Goal: Communication & Community: Answer question/provide support

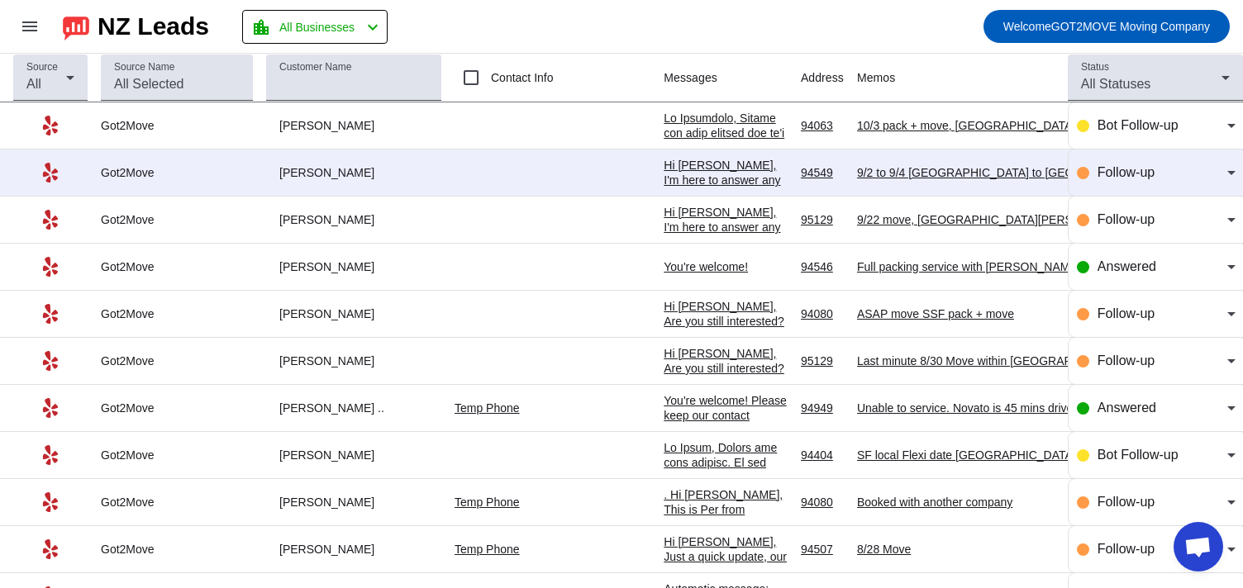
click at [663, 169] on div "Hi [PERSON_NAME], I'm here to answer any questions you may have or to discuss a…" at bounding box center [725, 262] width 124 height 208
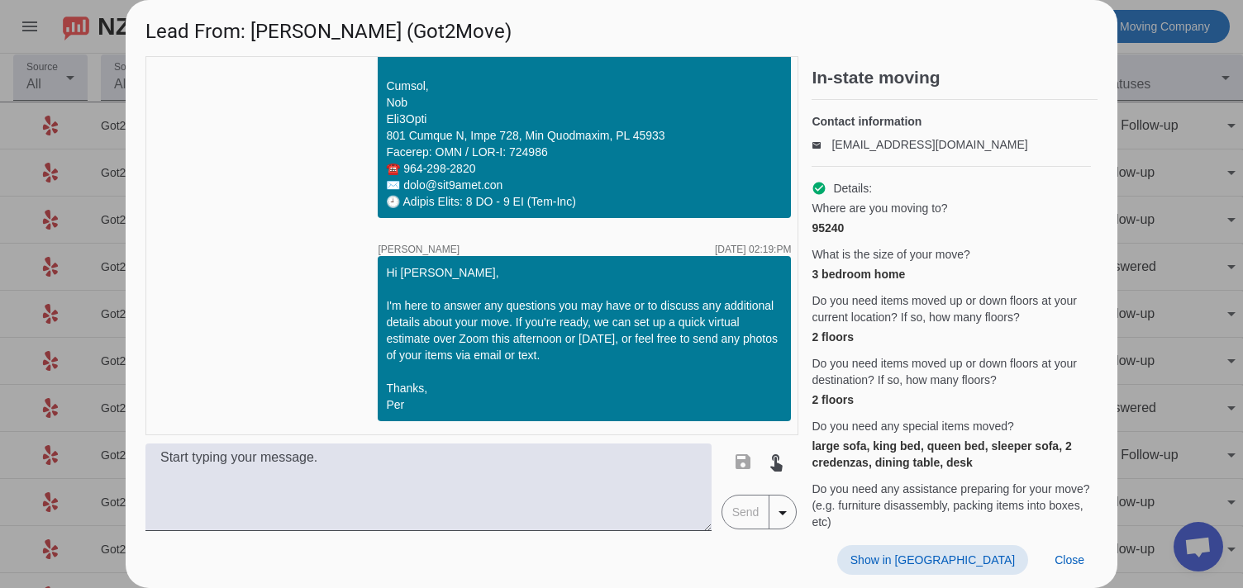
scroll to position [1729, 0]
click at [1076, 559] on span "Close" at bounding box center [1069, 560] width 30 height 13
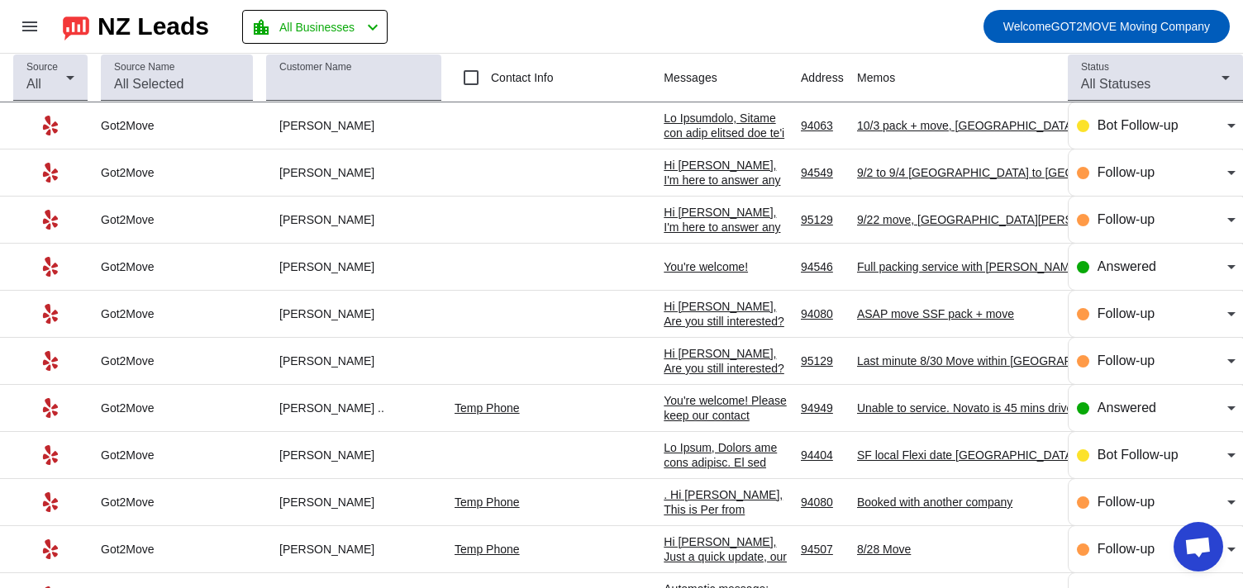
click at [663, 136] on div at bounding box center [725, 542] width 124 height 863
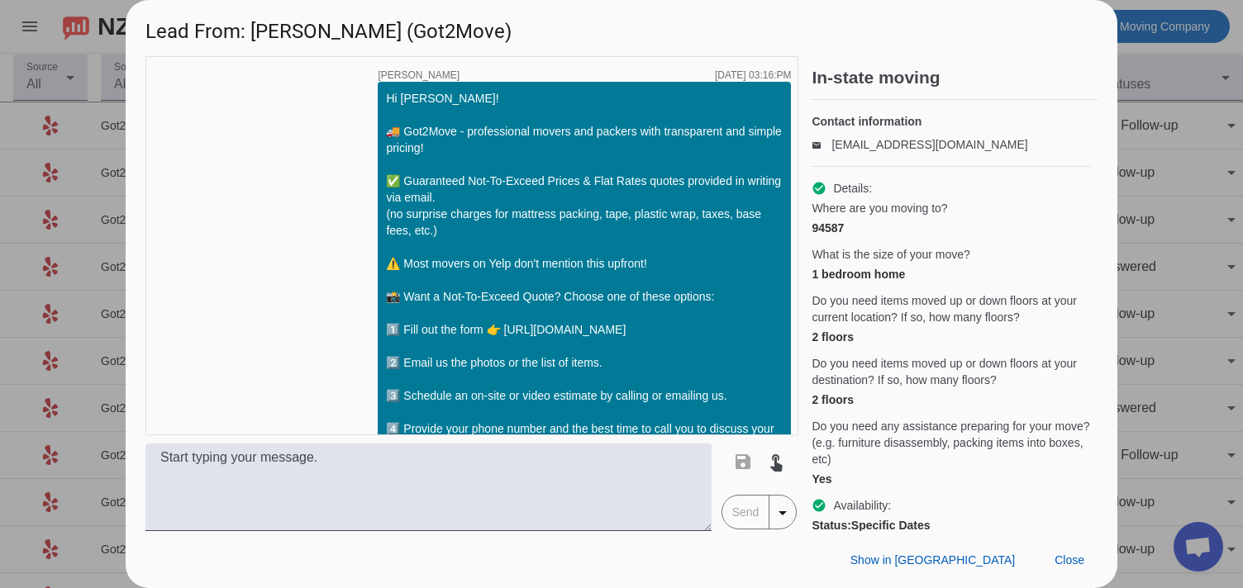
scroll to position [888, 0]
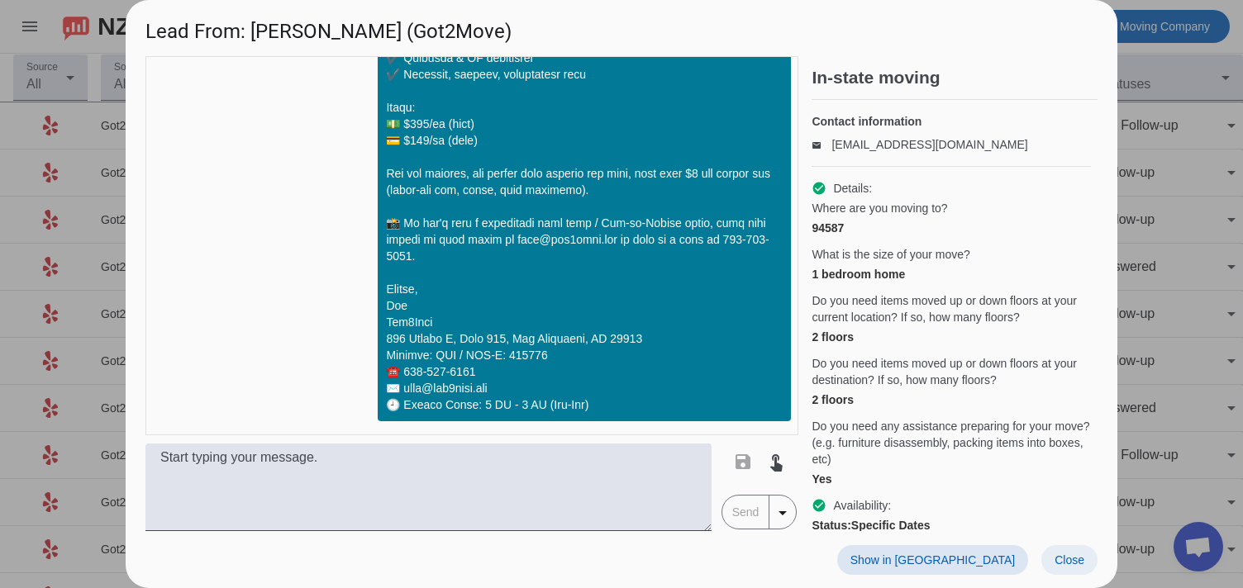
click at [1066, 568] on span at bounding box center [1069, 560] width 56 height 30
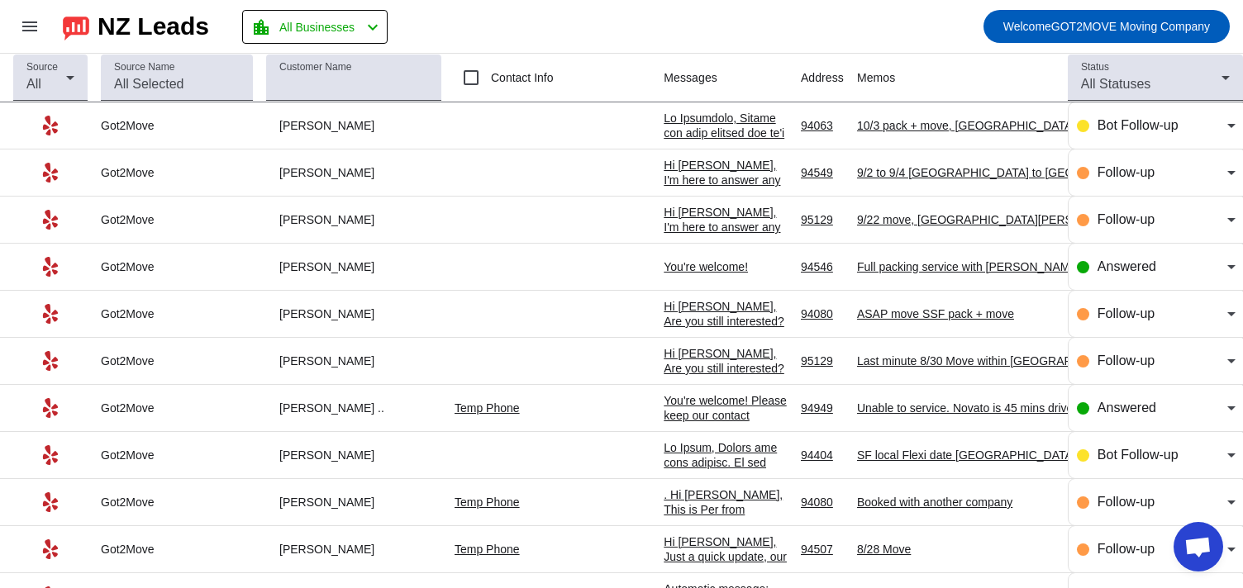
click at [663, 180] on div "Hi [PERSON_NAME], I'm here to answer any questions you may have or to discuss a…" at bounding box center [725, 262] width 124 height 208
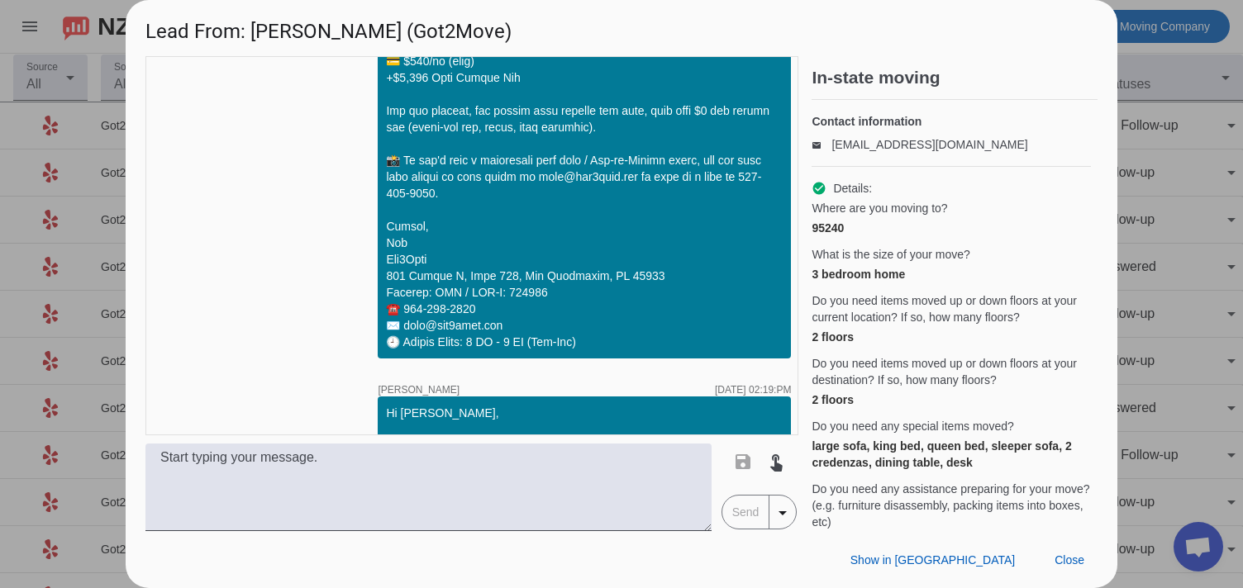
scroll to position [1729, 0]
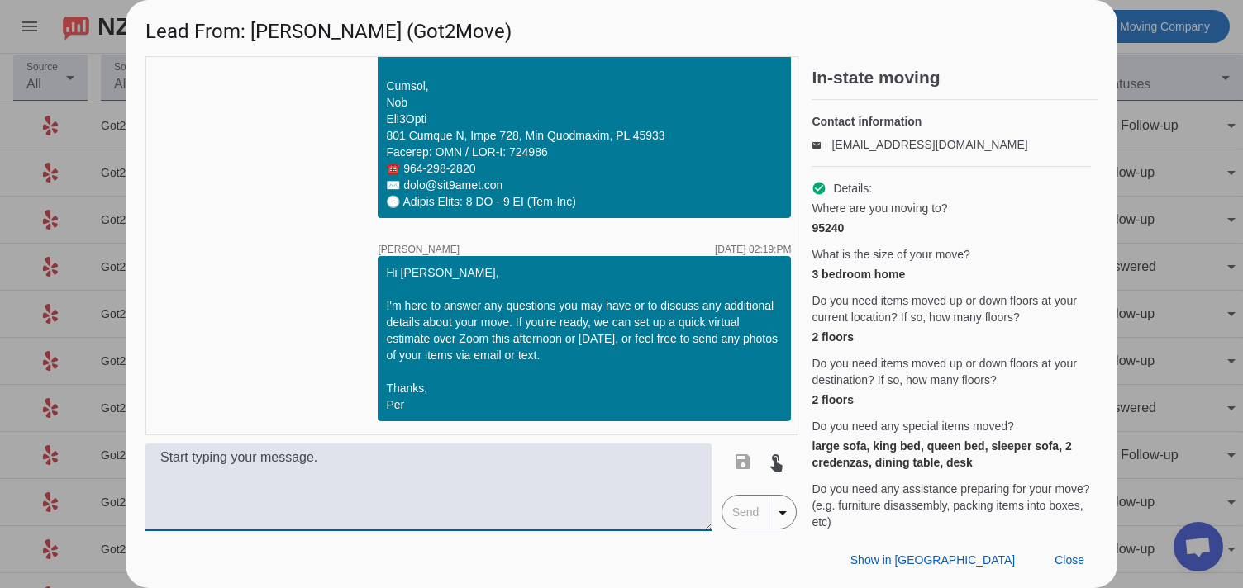
click at [520, 485] on textarea at bounding box center [428, 488] width 566 height 88
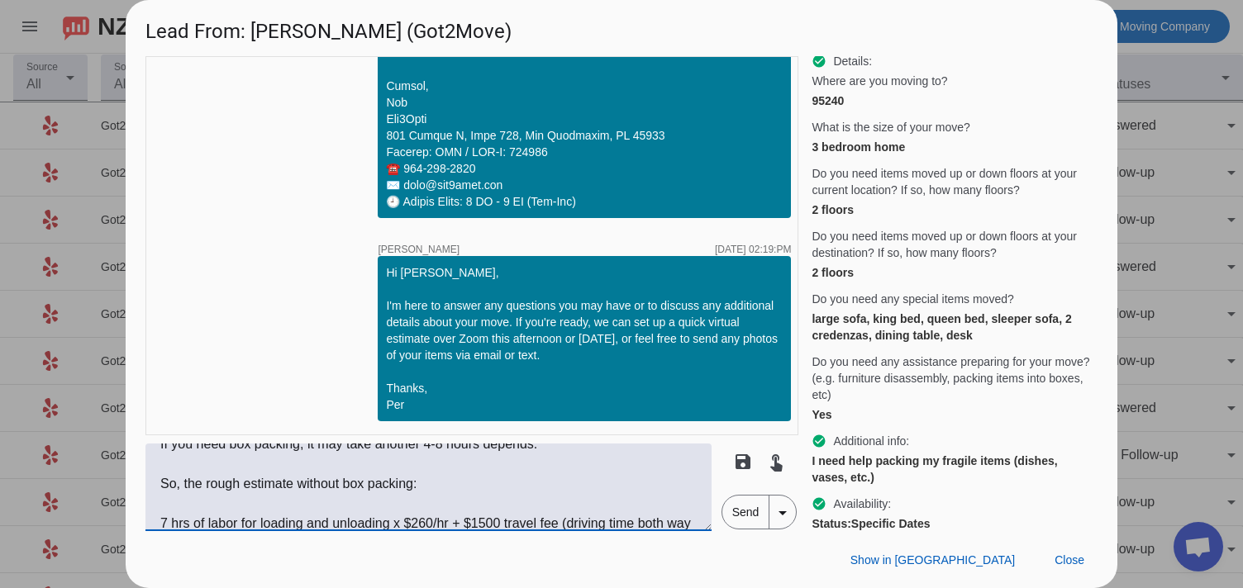
scroll to position [112, 0]
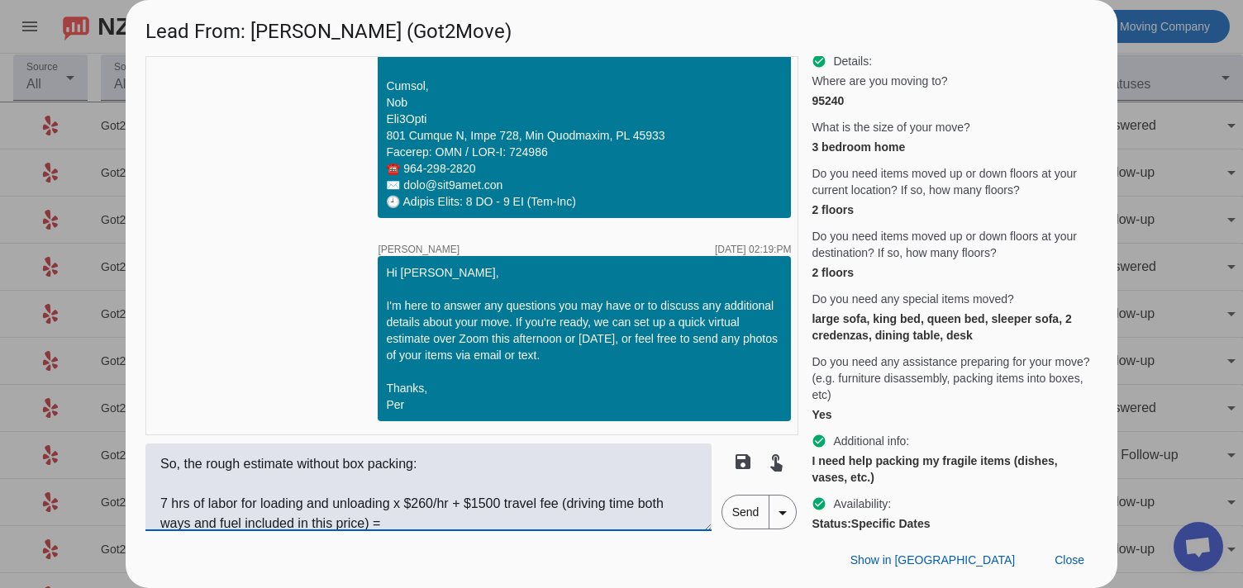
click at [426, 525] on textarea "As for the rough quote, usually loading and unloading of an average 1800 sq ft …" at bounding box center [428, 488] width 566 height 88
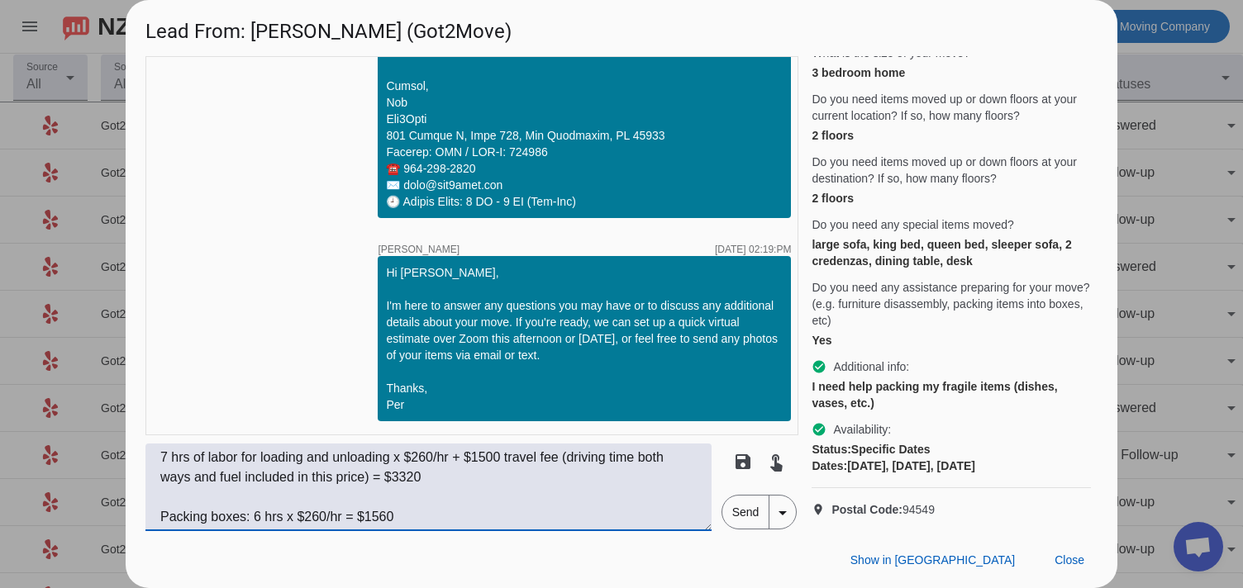
scroll to position [164, 0]
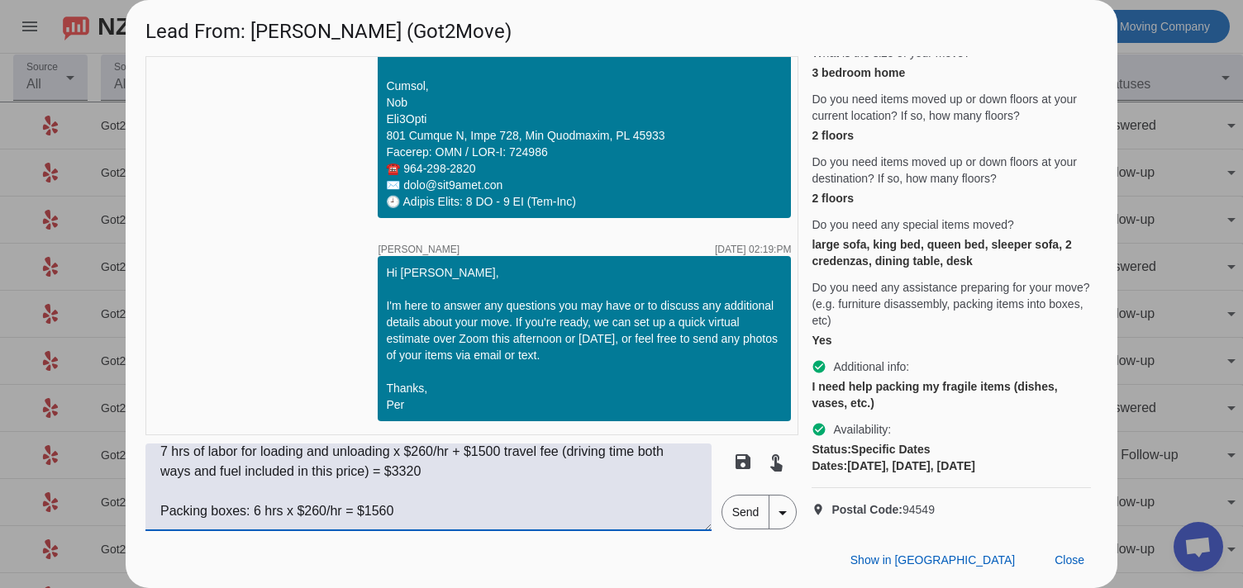
click at [478, 471] on textarea "As for the rough quote, usually loading and unloading of an average 1800 sq ft …" at bounding box center [428, 488] width 566 height 88
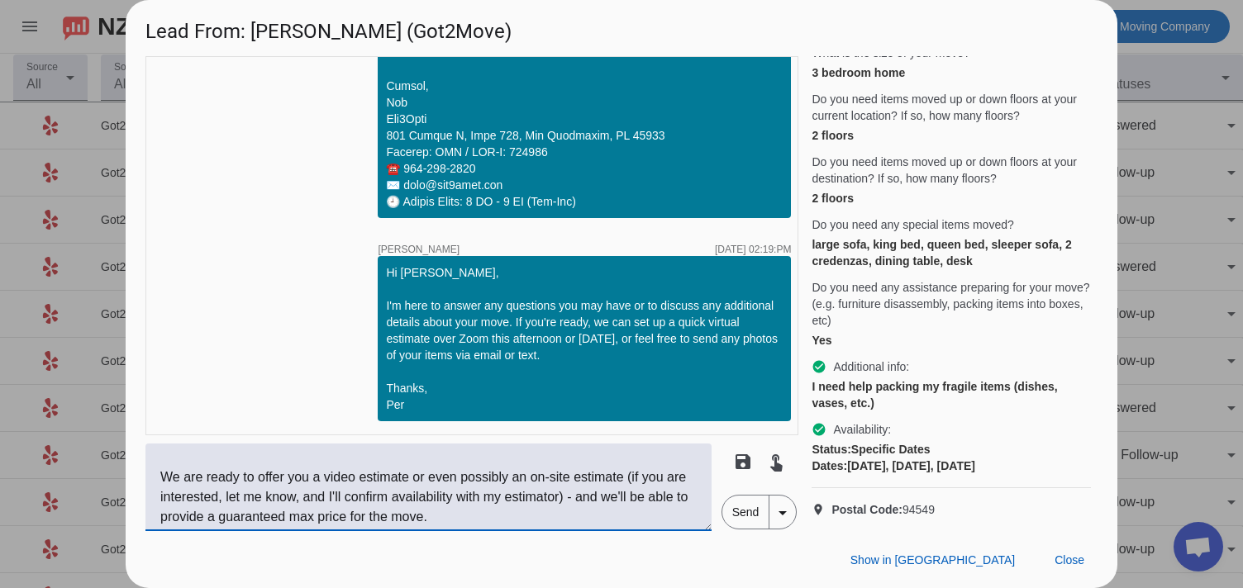
scroll to position [393, 0]
click at [563, 490] on textarea "As for the rough quote, usually loading and unloading of an average 1800 sq ft …" at bounding box center [428, 488] width 566 height 88
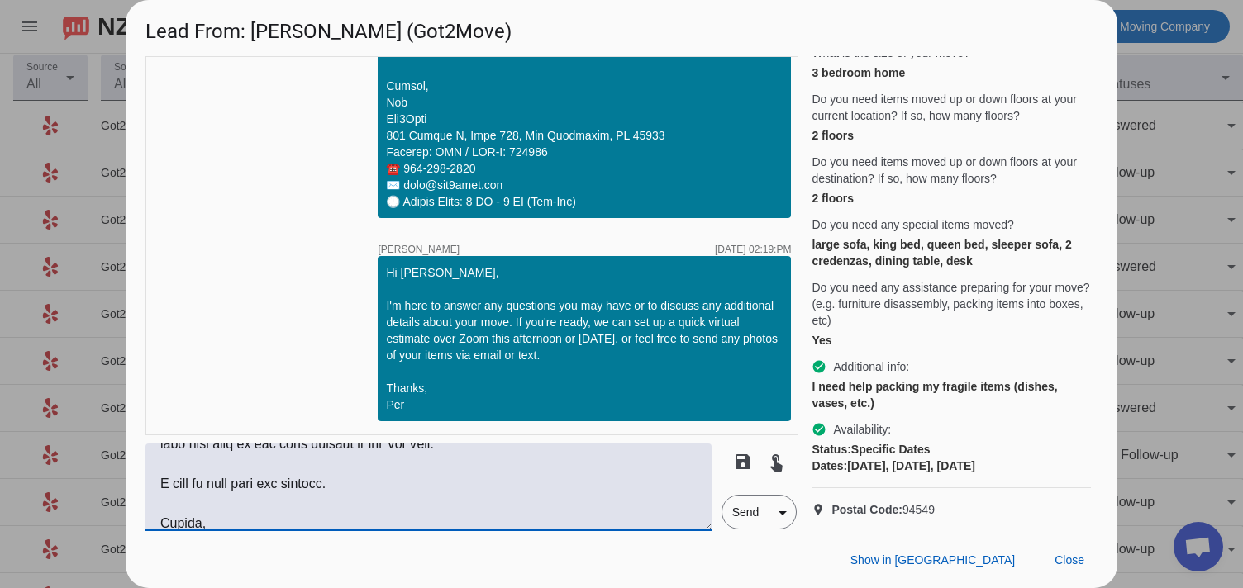
scroll to position [509, 0]
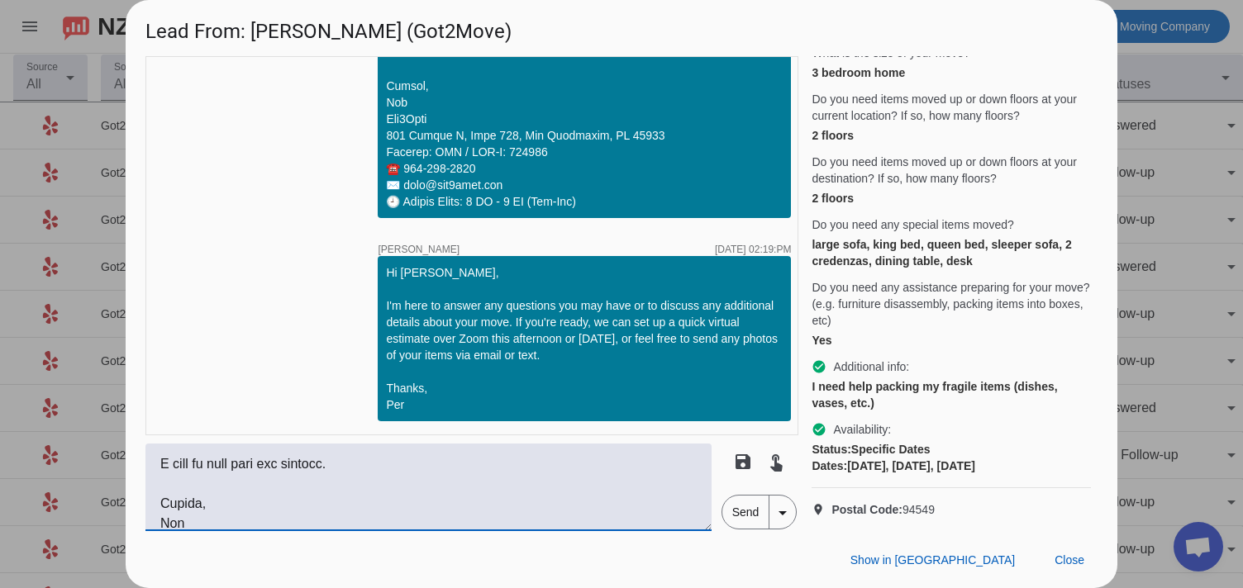
type textarea "As for the rough quote, usually loading and unloading of an average 1800 sq ft …"
click at [743, 516] on span "Send" at bounding box center [745, 512] width 47 height 33
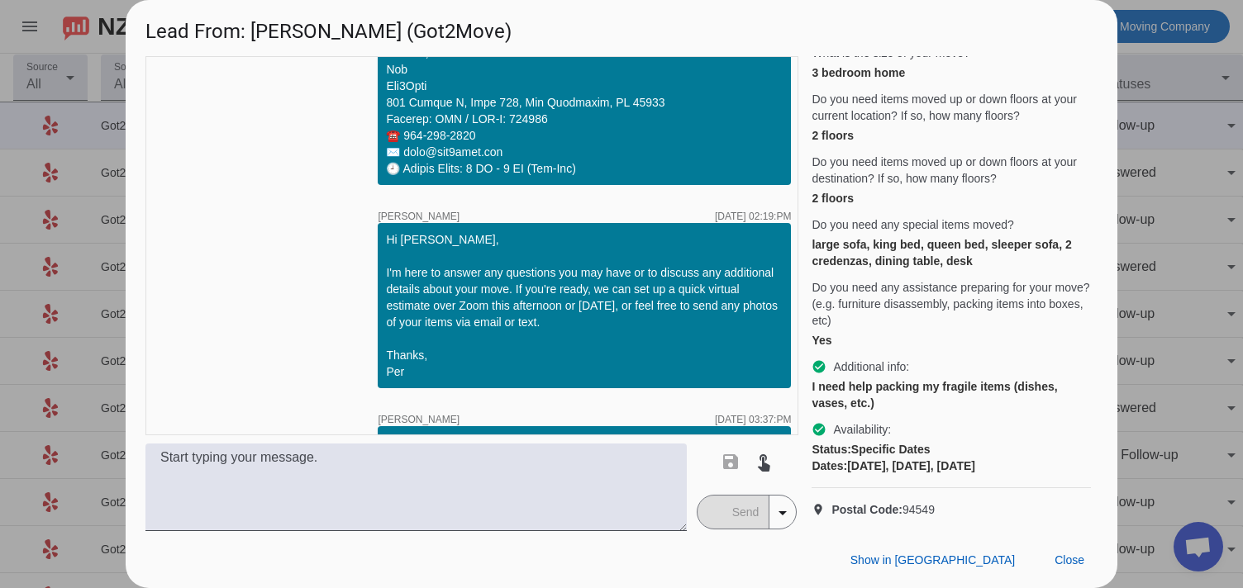
scroll to position [2296, 0]
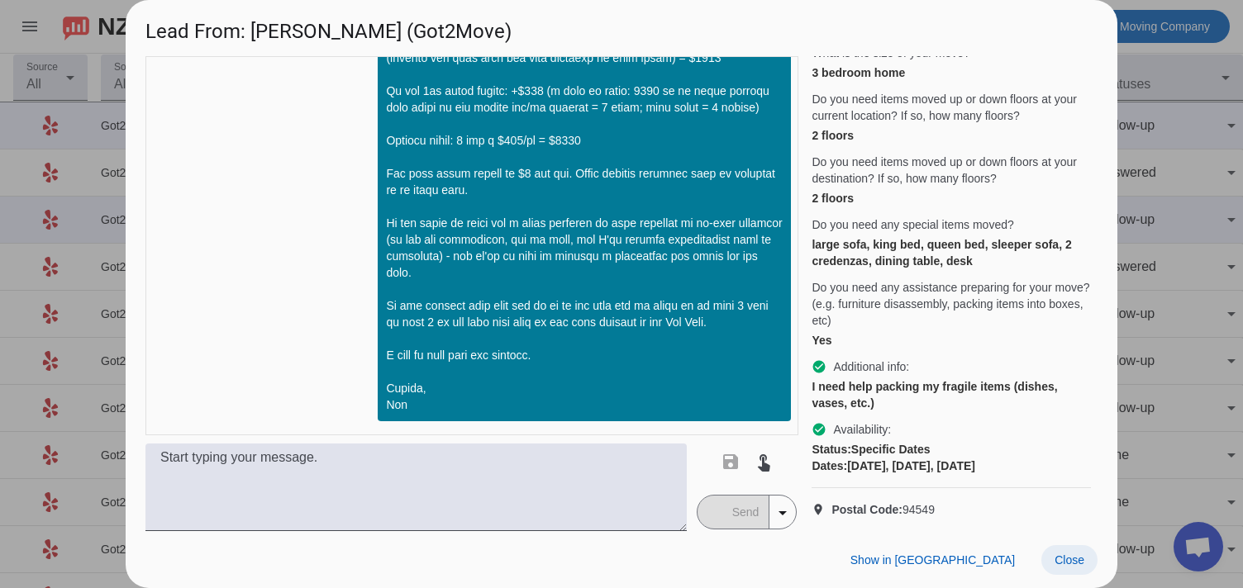
click at [1057, 562] on span "Close" at bounding box center [1069, 560] width 30 height 13
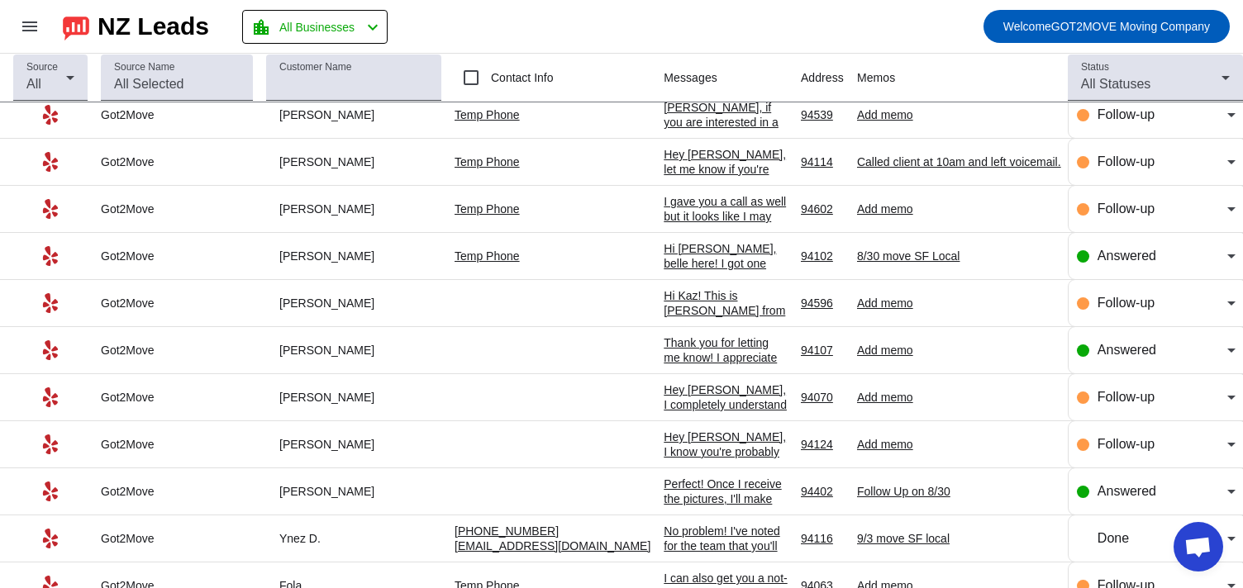
scroll to position [530, 0]
